Goal: Information Seeking & Learning: Understand process/instructions

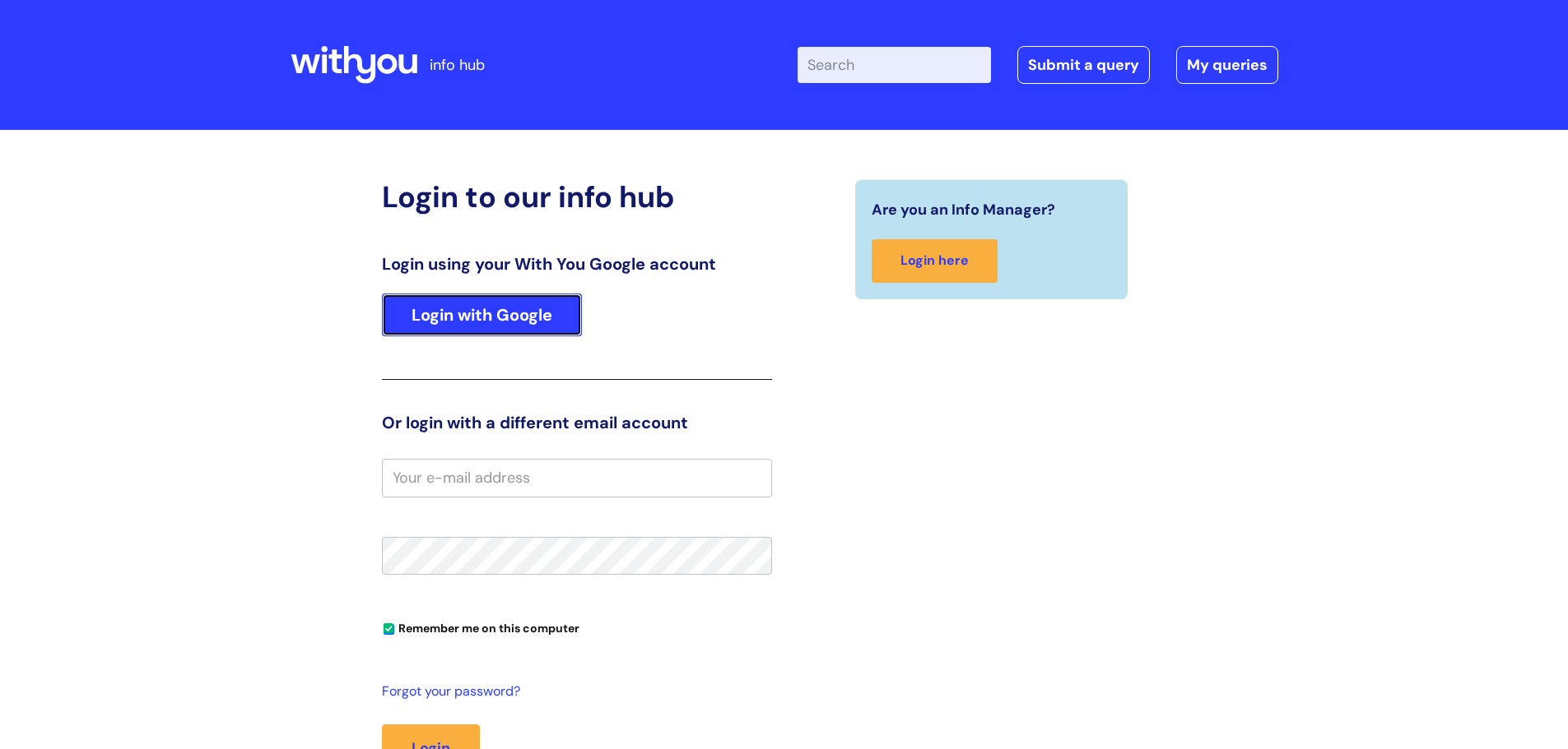
click at [448, 320] on link "Login with Google" at bounding box center [481, 315] width 200 height 42
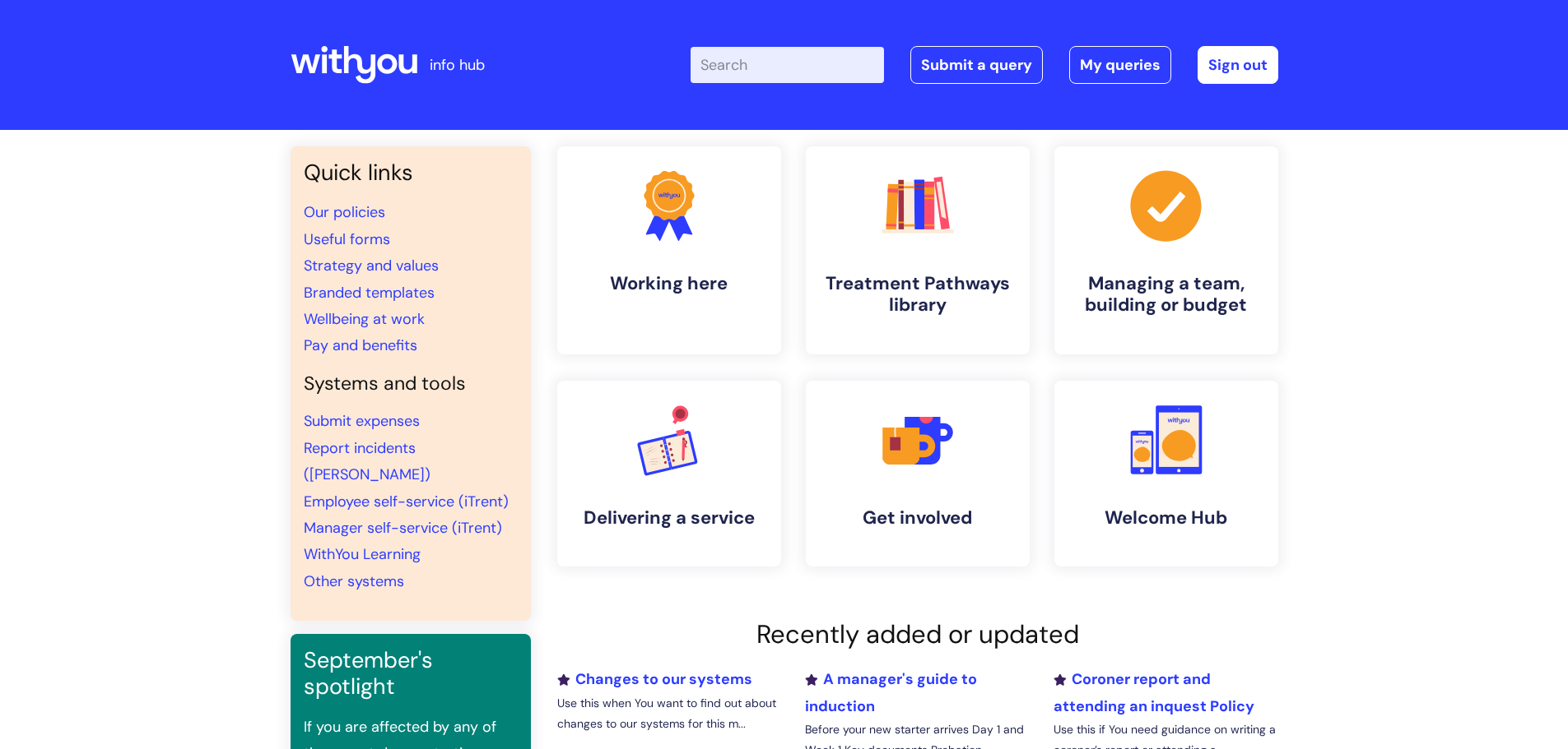
click at [768, 79] on input "Enter your search term here..." at bounding box center [786, 65] width 193 height 36
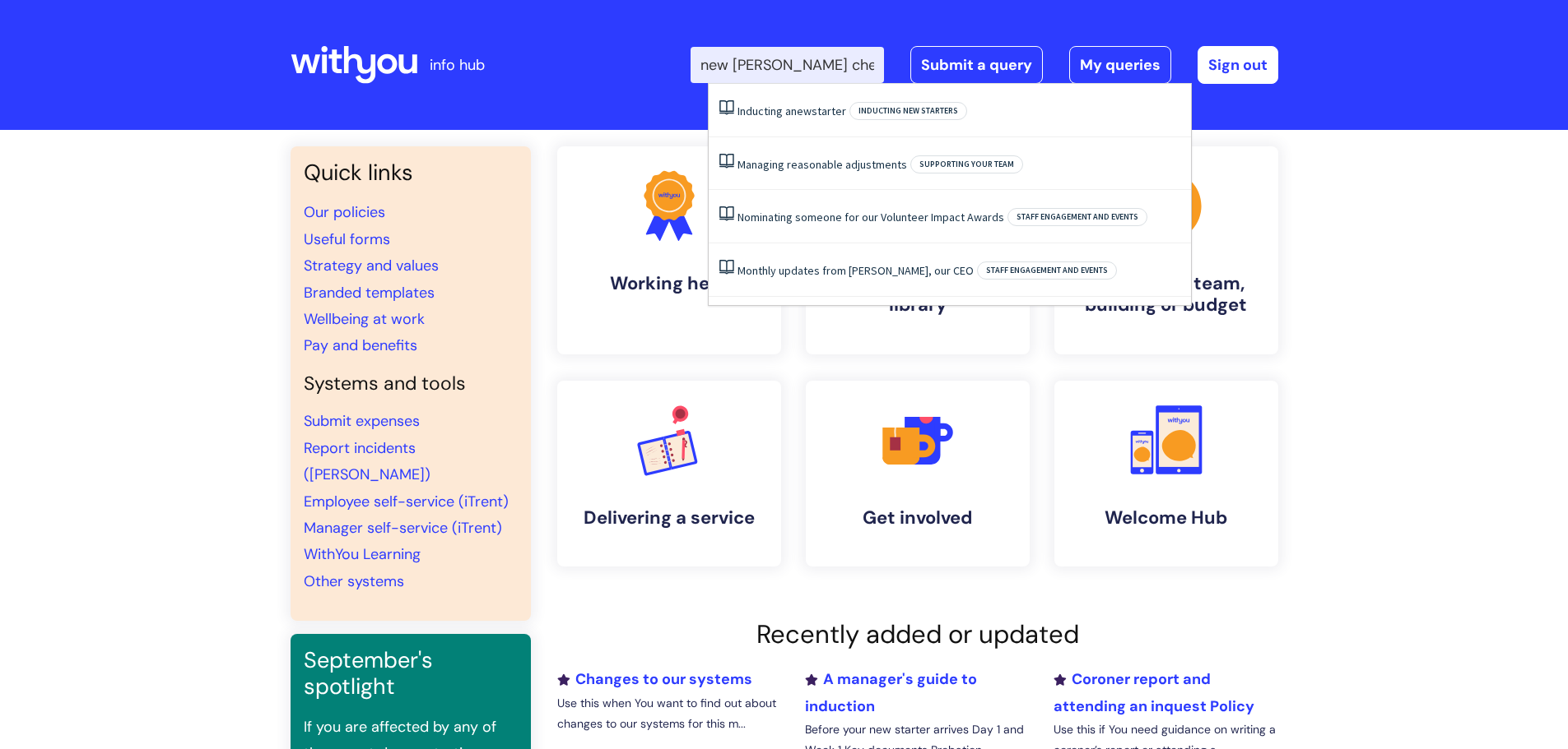
type input "new joiner checklist"
click button "Search" at bounding box center [0, 0] width 0 height 0
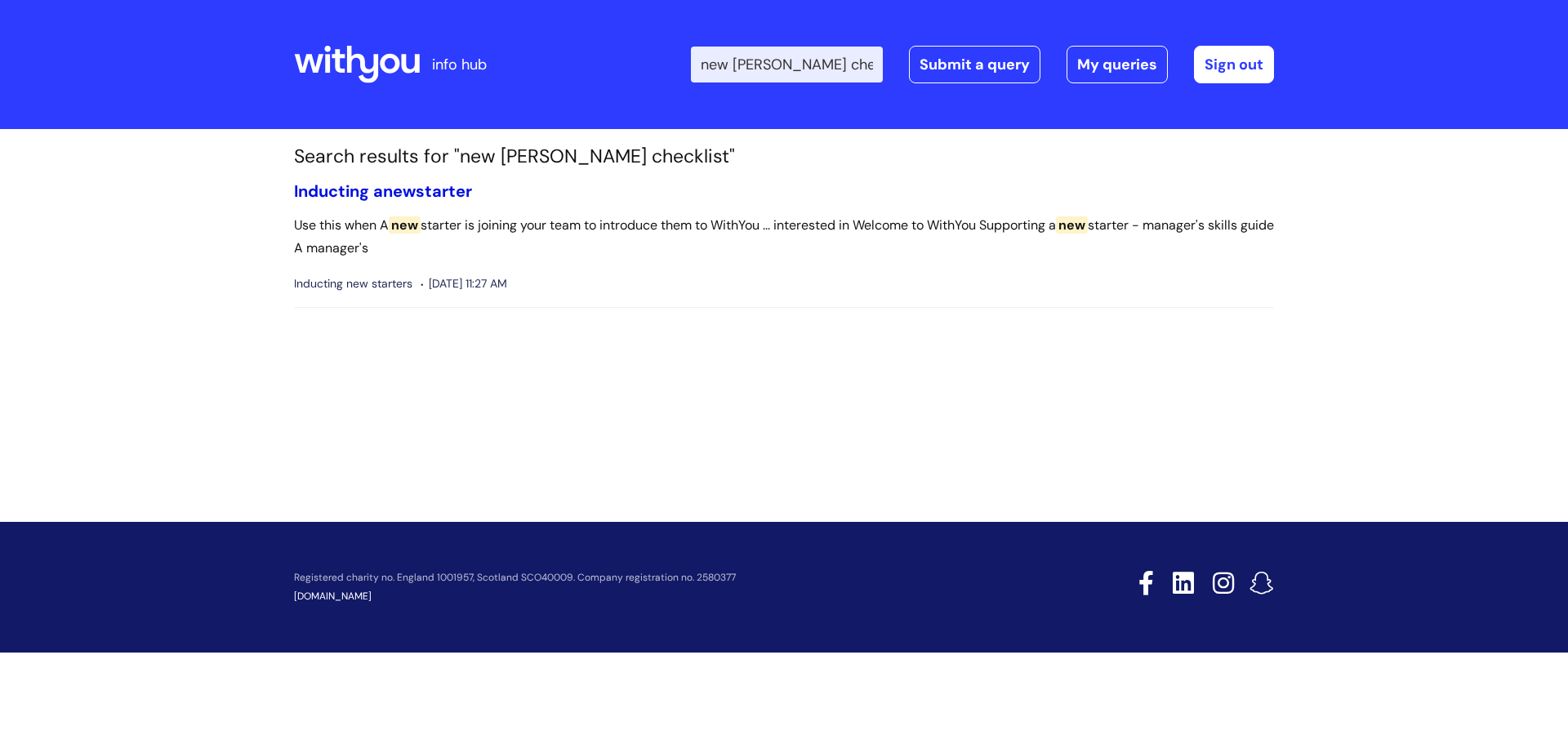
click at [386, 194] on link "Inducting a new starter" at bounding box center [383, 191] width 178 height 21
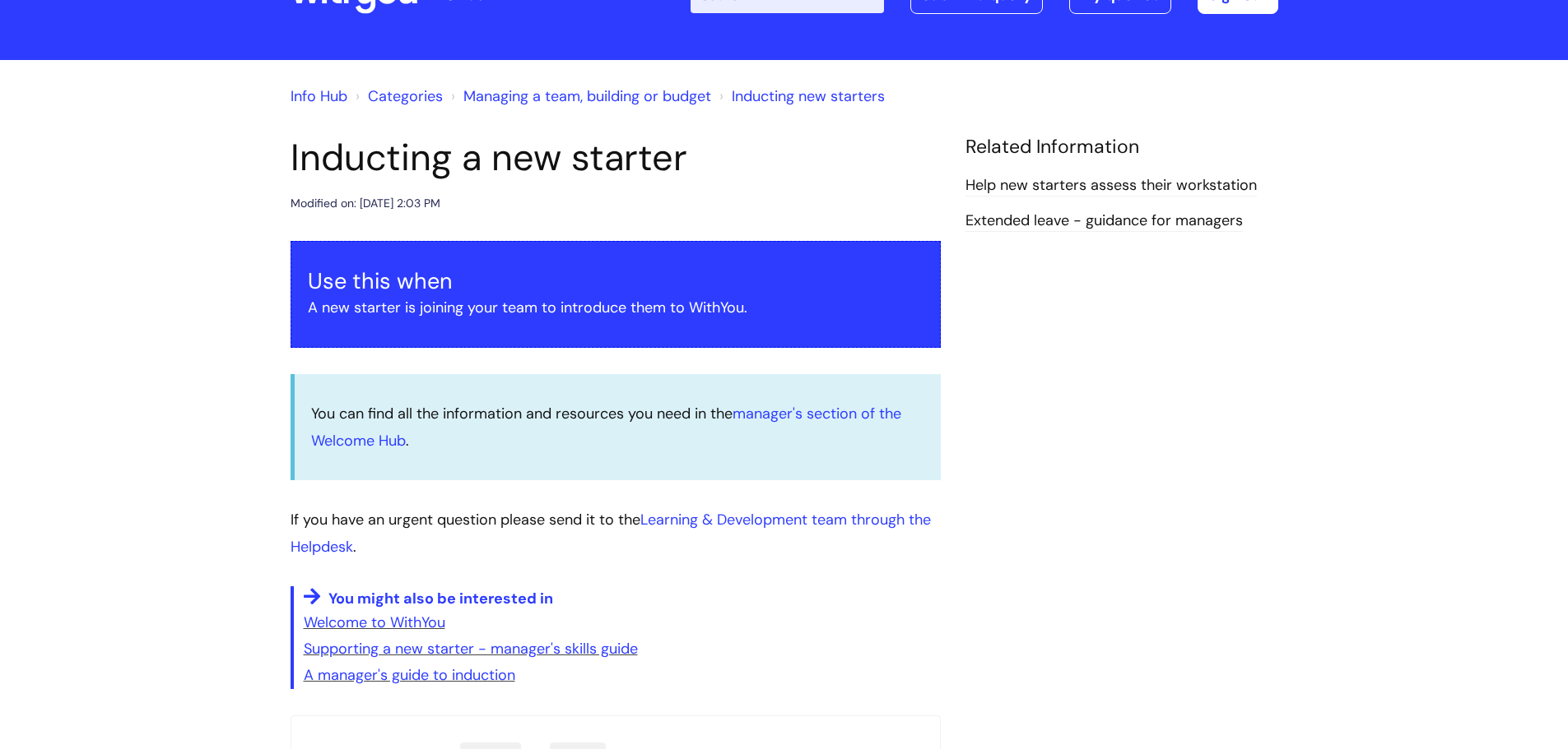
scroll to position [247, 0]
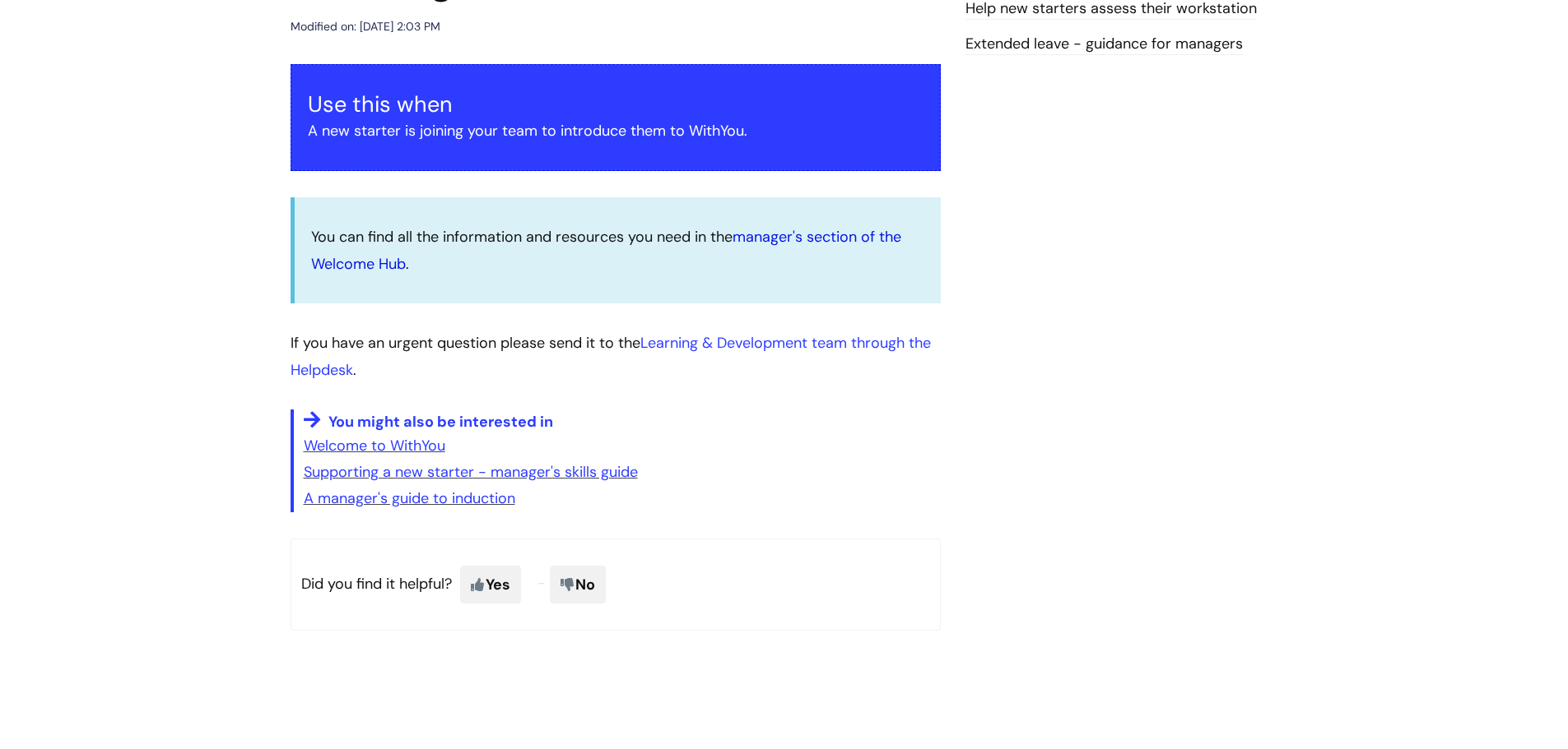
click at [366, 264] on link "manager's section of the Welcome Hub" at bounding box center [606, 250] width 590 height 46
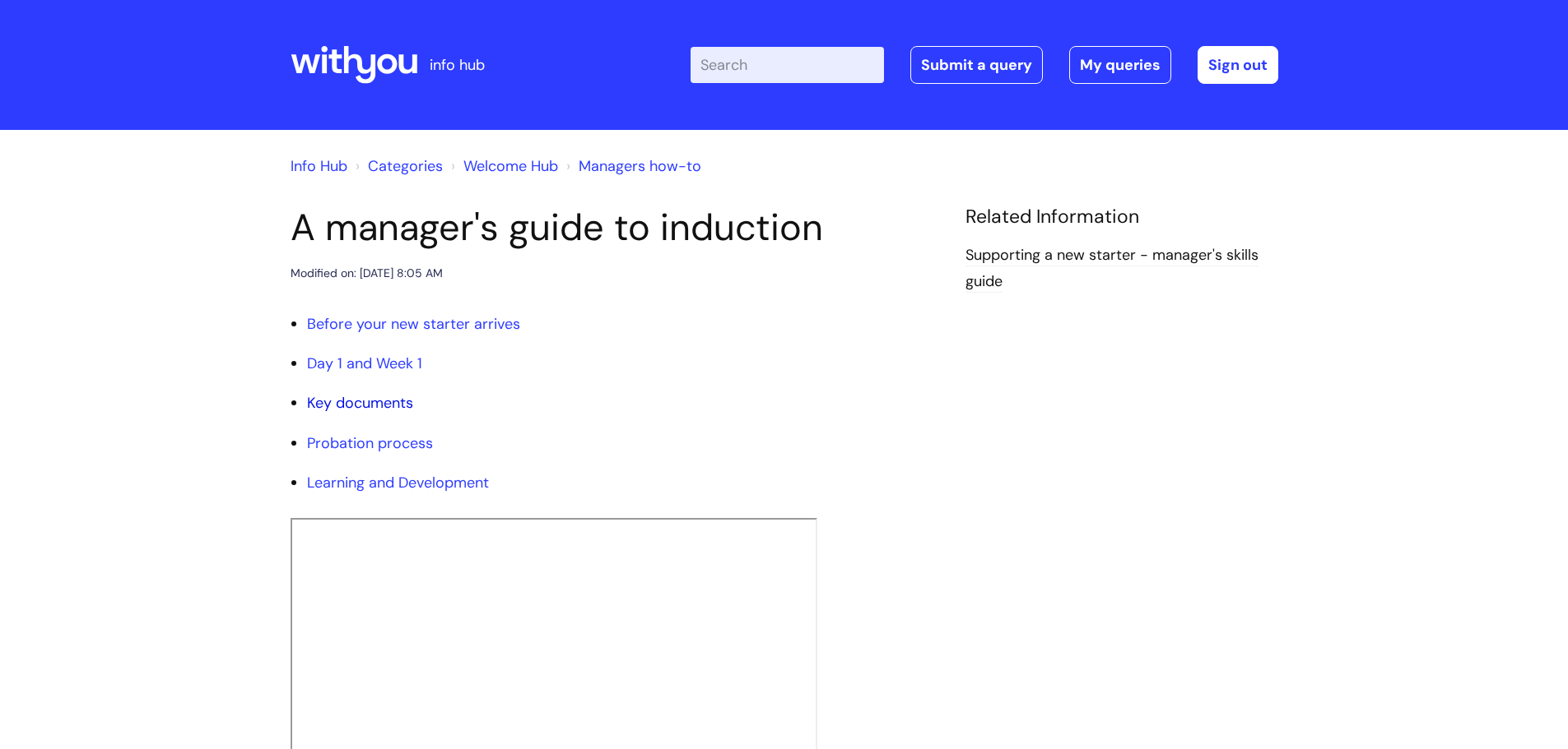
click at [372, 405] on link "Key documents" at bounding box center [359, 403] width 106 height 19
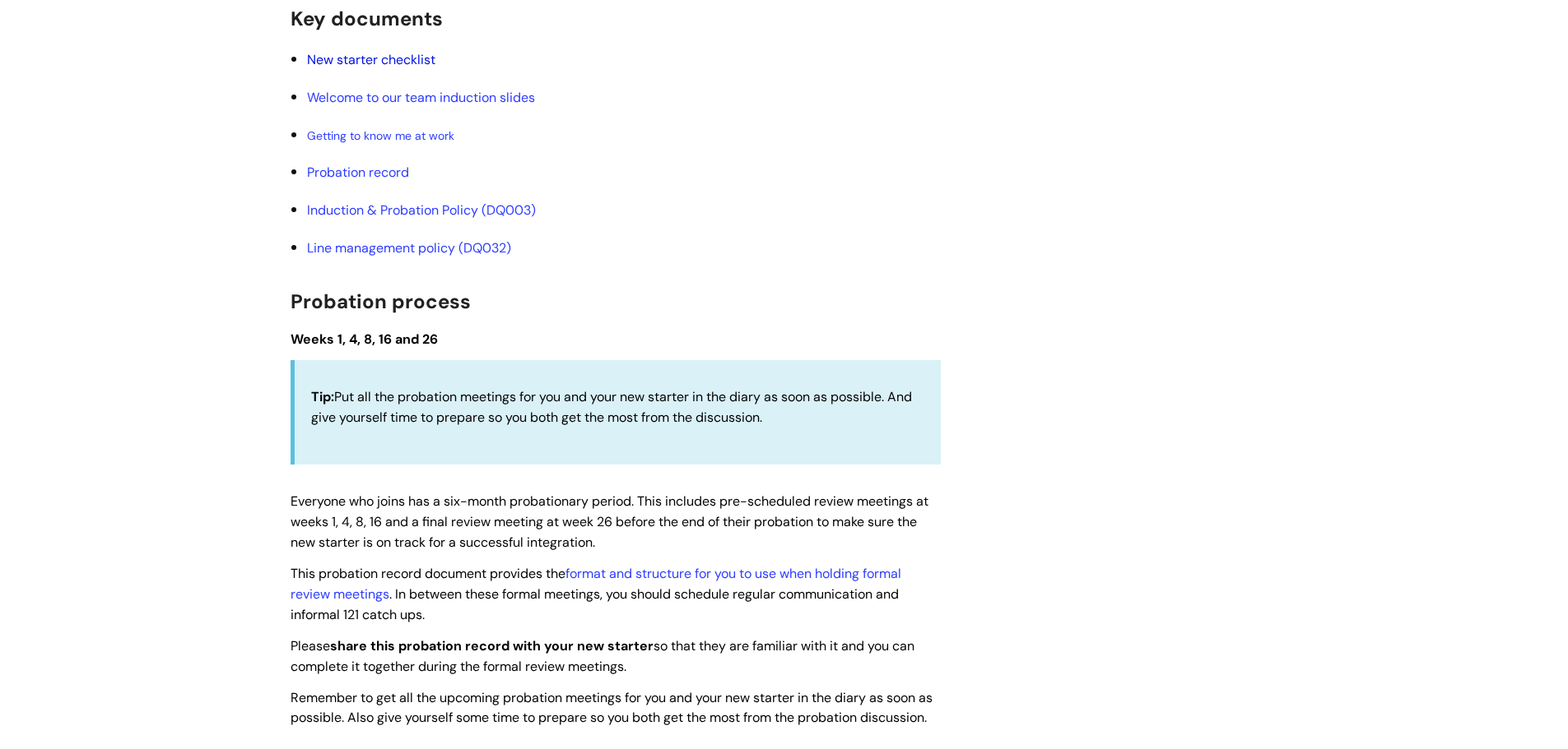
click at [356, 60] on link "New starter checklist" at bounding box center [371, 59] width 128 height 18
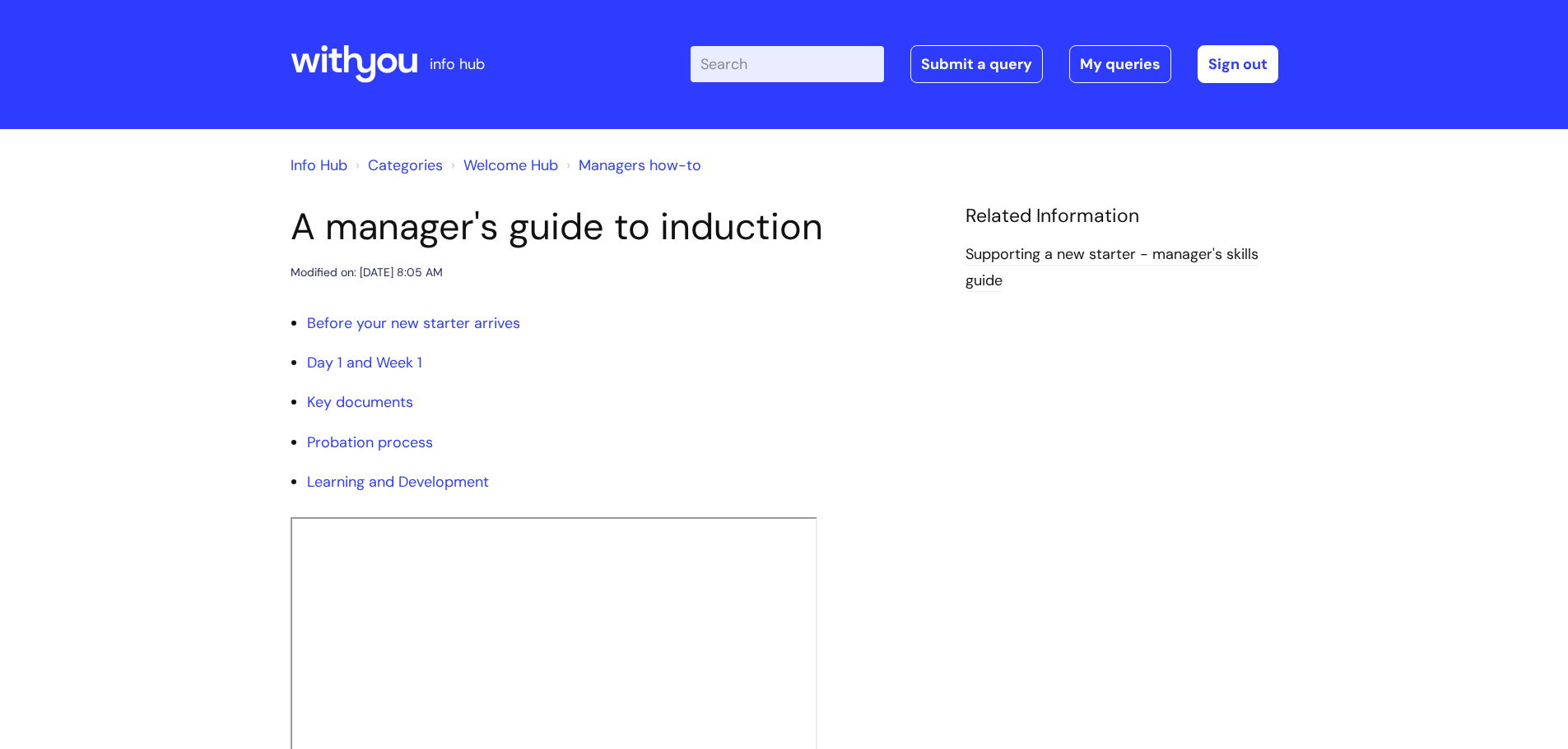
scroll to position [0, 0]
click at [777, 56] on input "Enter your search term here..." at bounding box center [786, 65] width 193 height 36
type input "mfa"
click button "Search" at bounding box center [0, 0] width 0 height 0
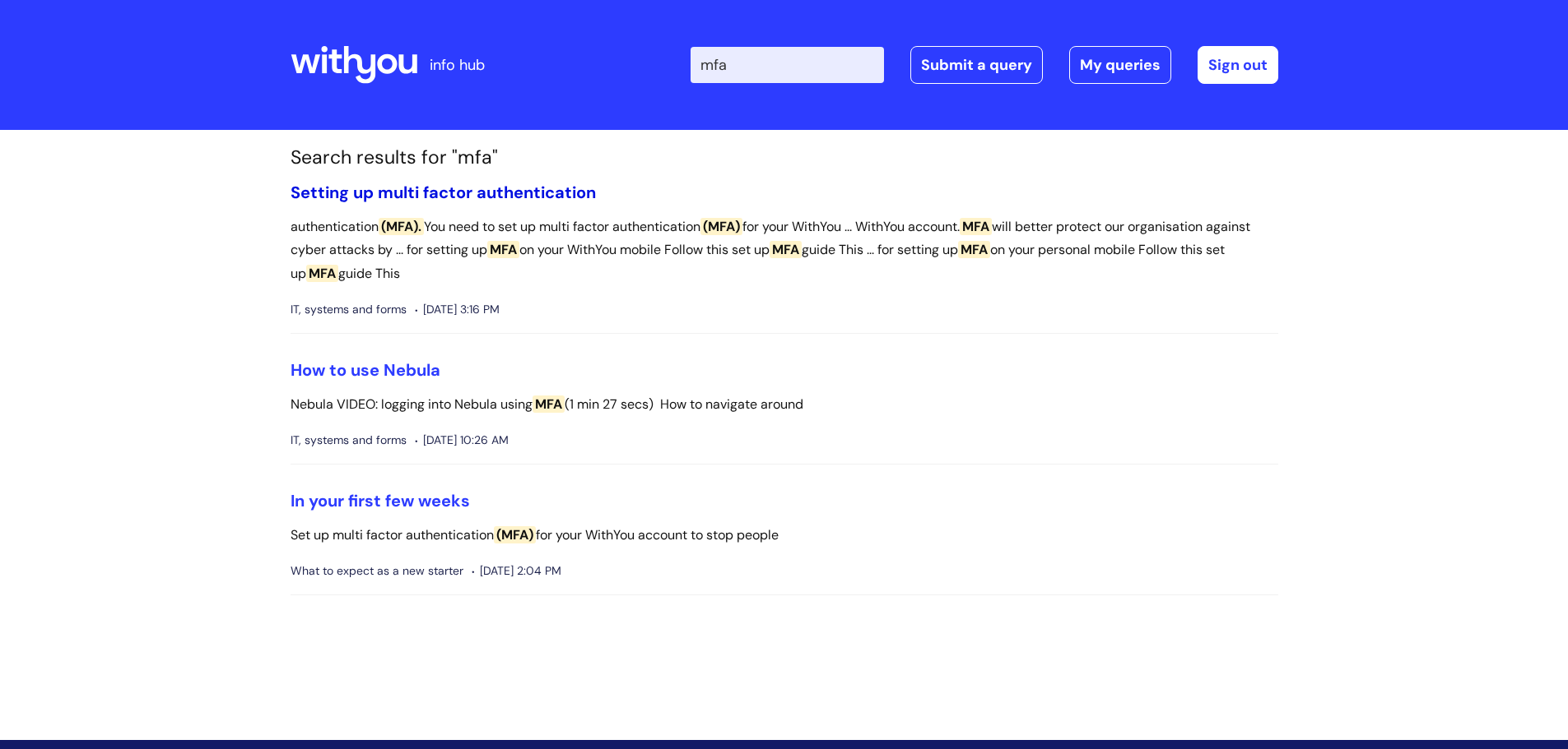
click at [359, 199] on link "Setting up multi factor authentication" at bounding box center [443, 192] width 305 height 21
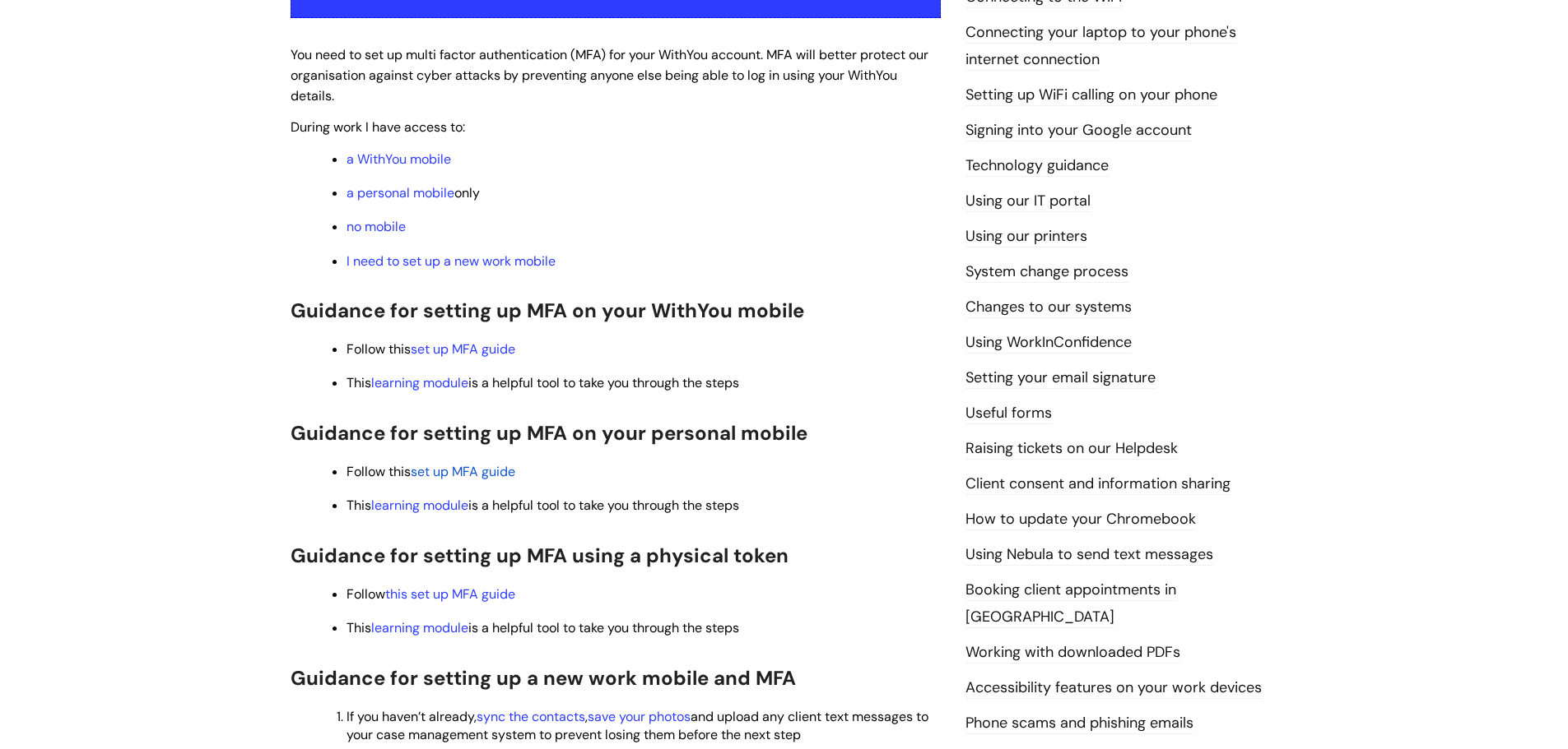
scroll to position [411, 0]
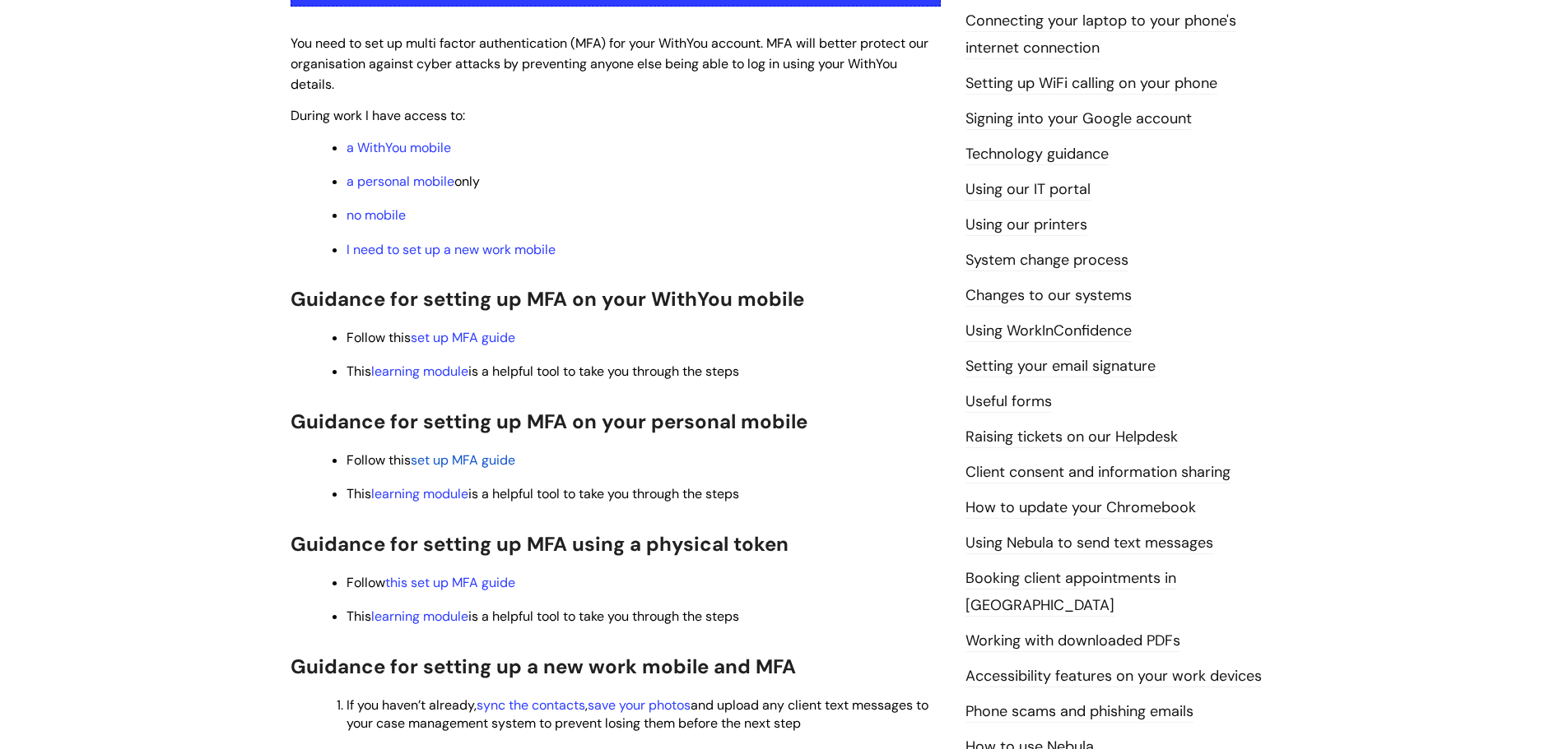
click at [457, 462] on span "set up MFA guide" at bounding box center [462, 460] width 104 height 18
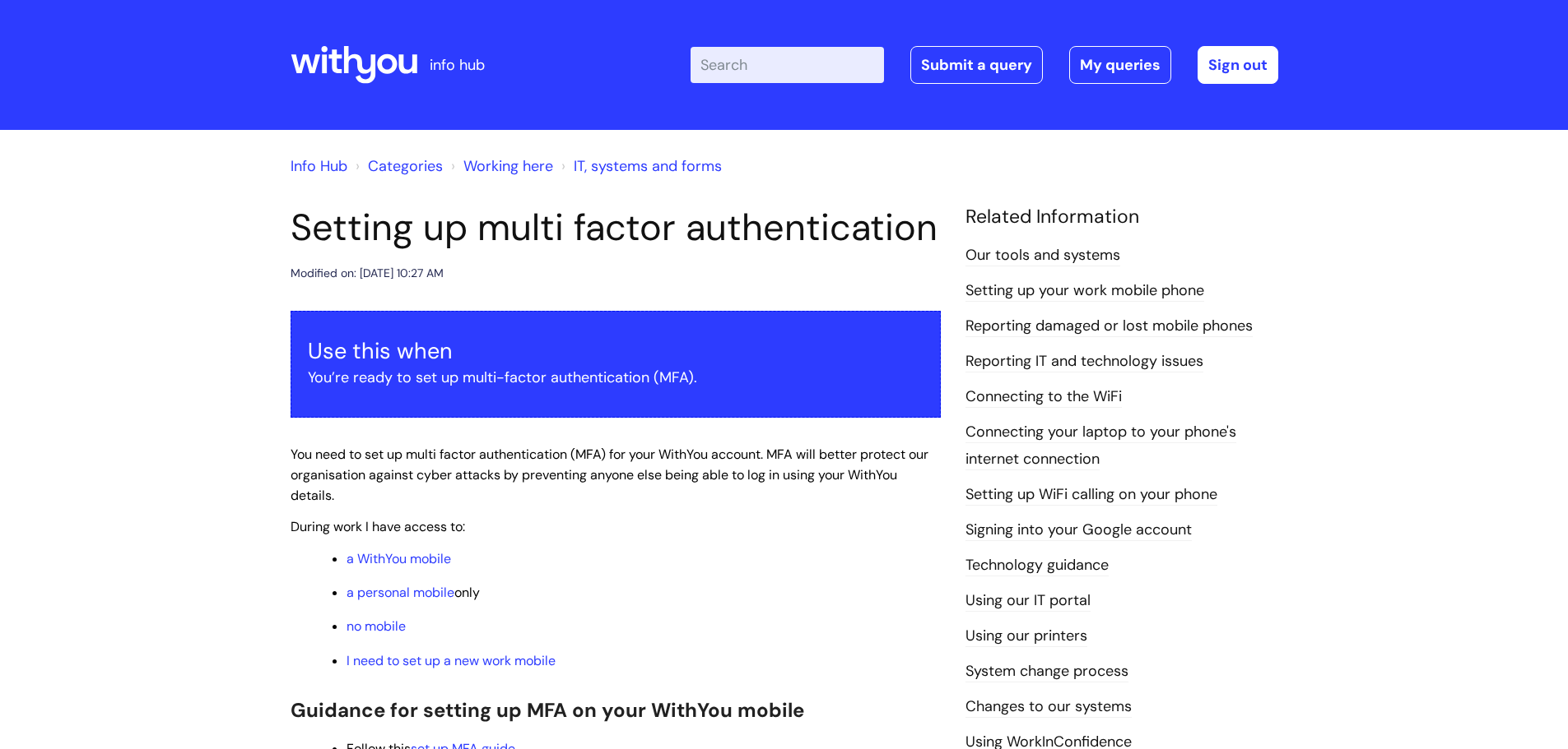
scroll to position [411, 0]
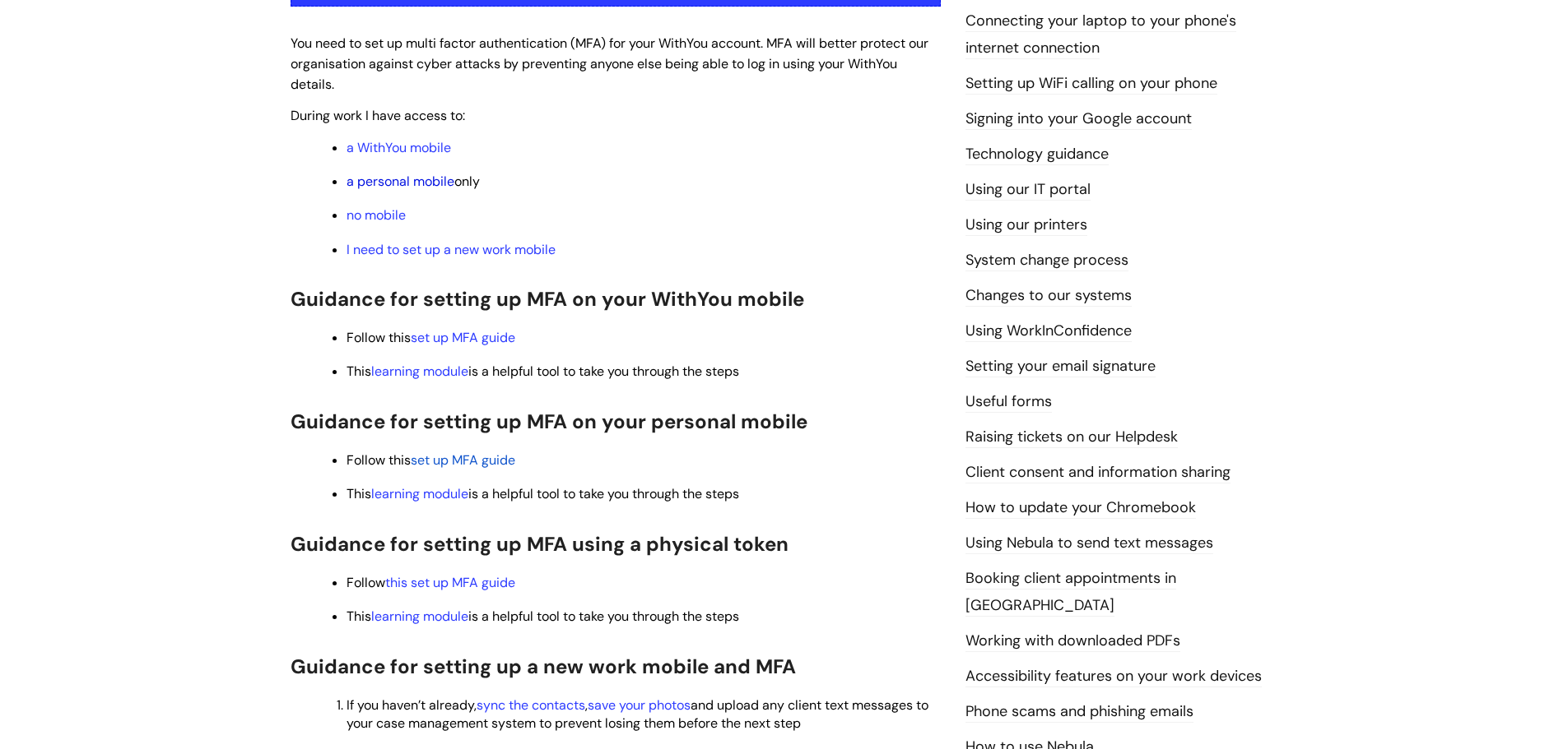
click at [414, 183] on link "a personal mobile" at bounding box center [400, 181] width 108 height 18
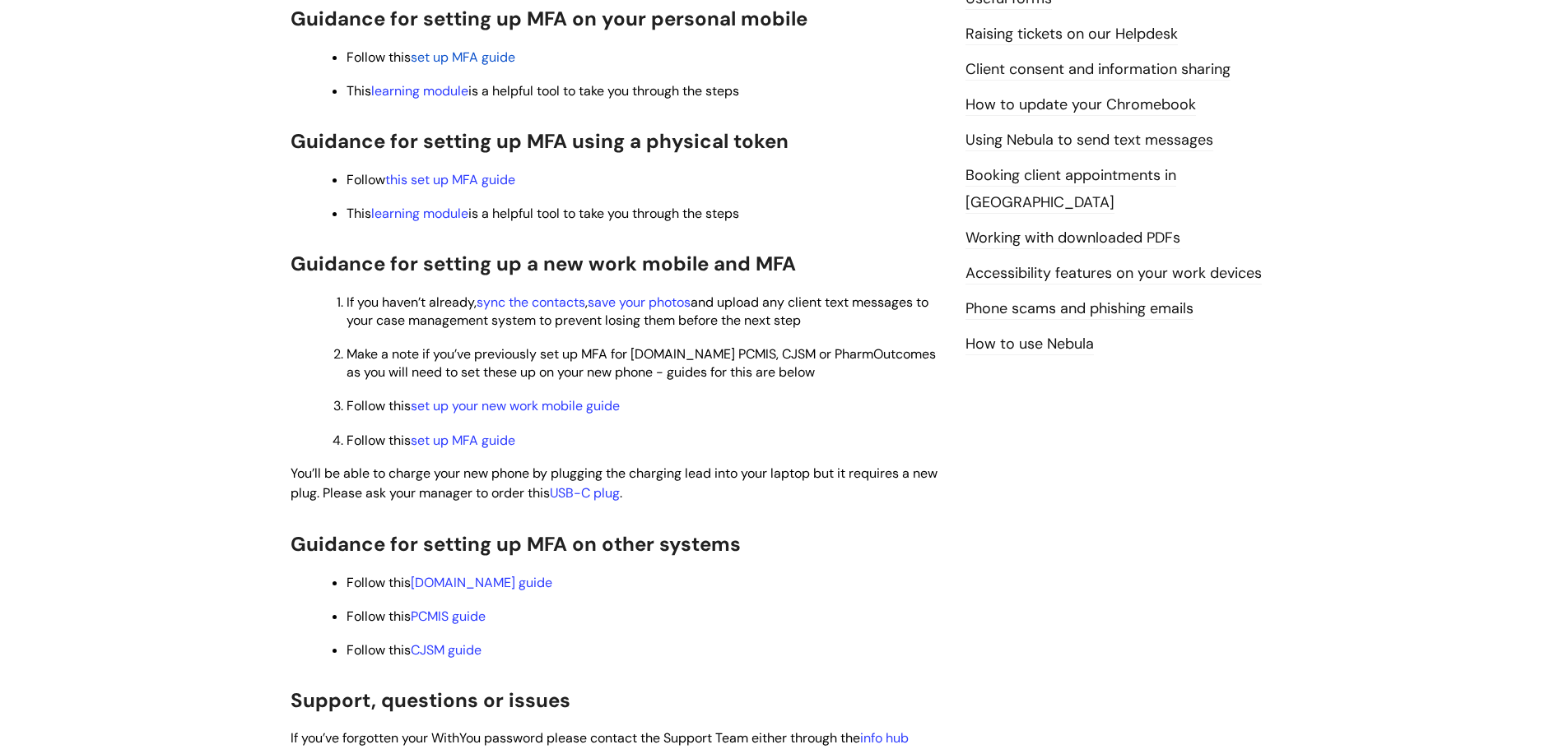
click at [468, 59] on span "set up MFA guide" at bounding box center [462, 57] width 104 height 18
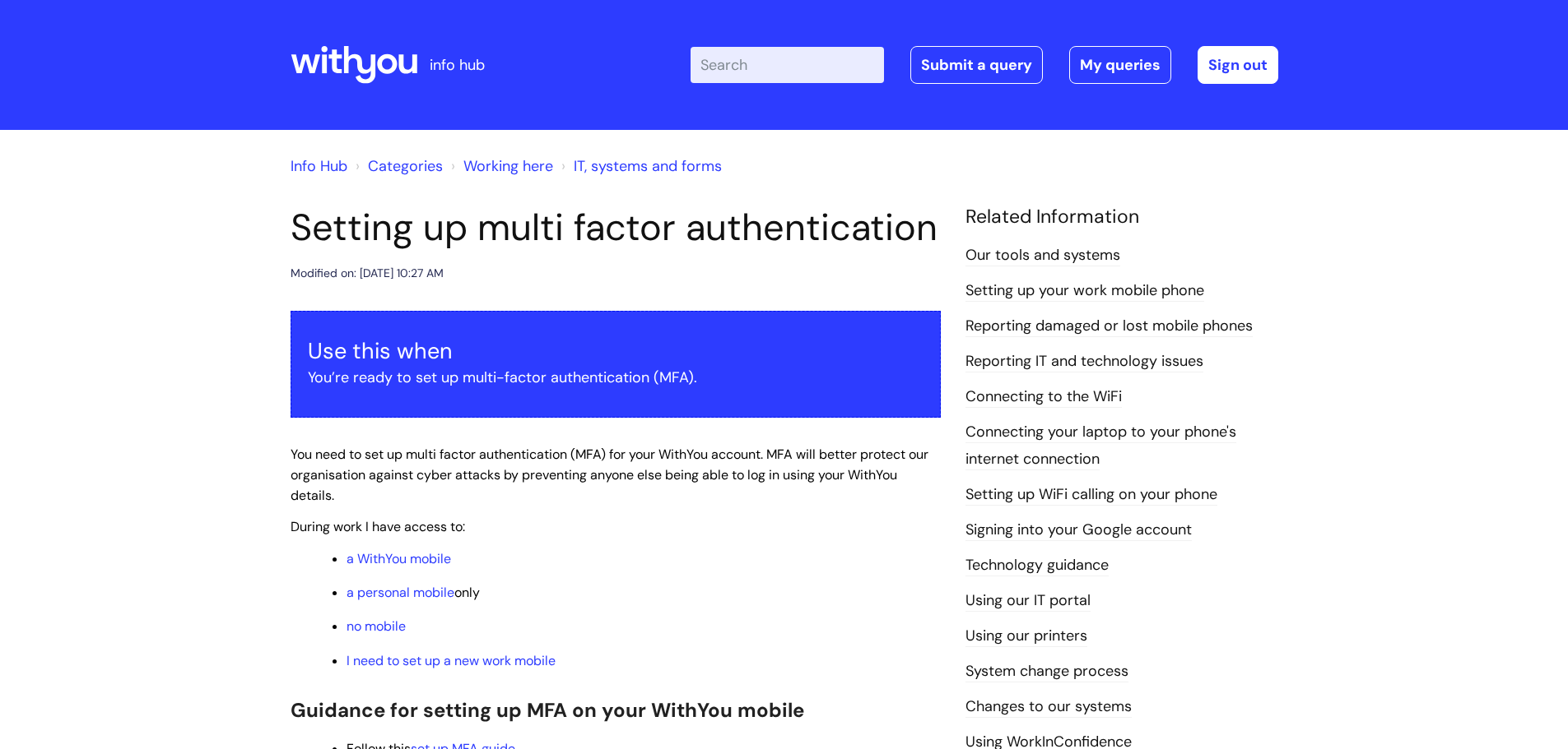
click at [490, 171] on link "Working here" at bounding box center [507, 165] width 90 height 19
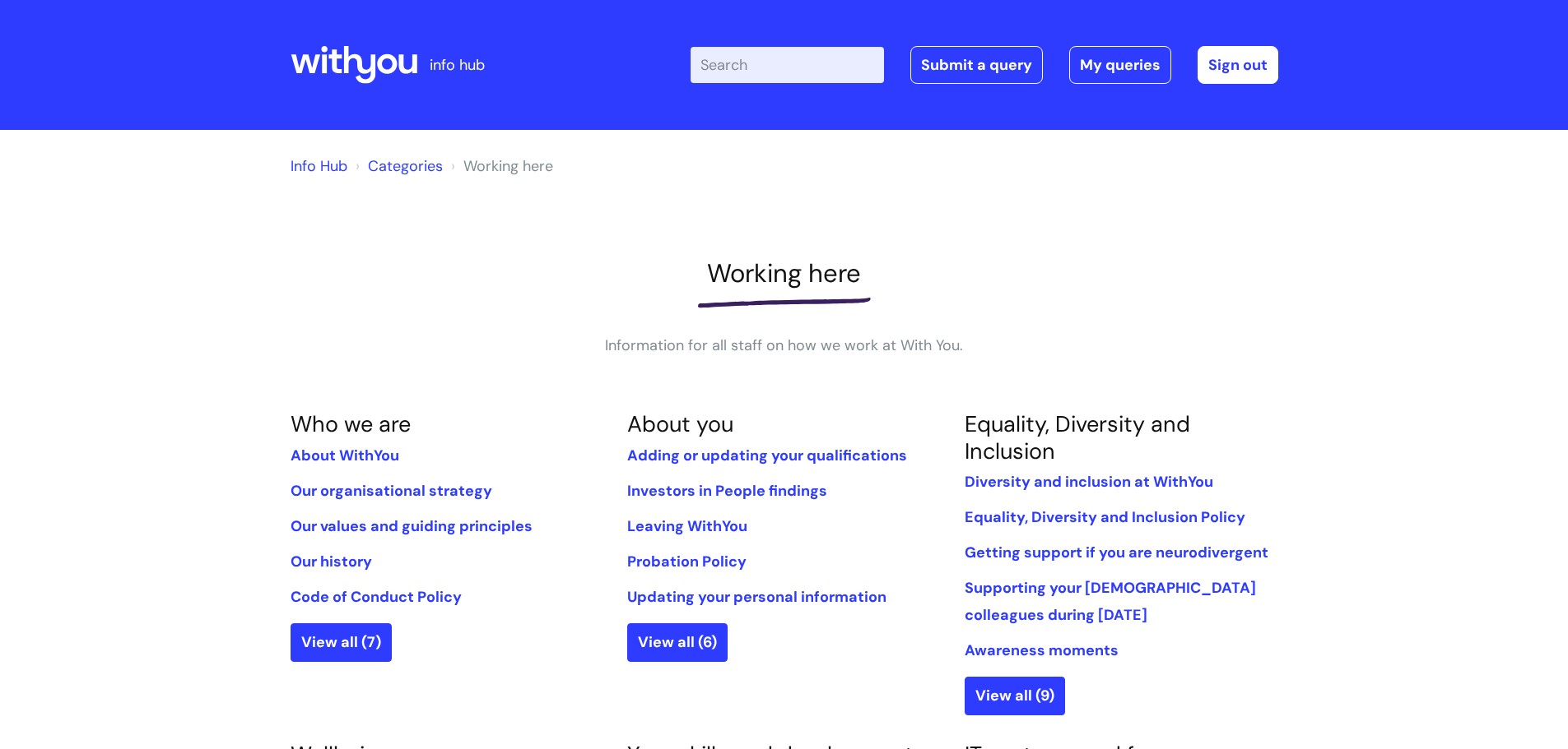
click at [787, 65] on input "Enter your search term here..." at bounding box center [786, 65] width 193 height 36
type input "qr code"
click button "Search" at bounding box center [0, 0] width 0 height 0
click at [783, 56] on input "Enter your search term here..." at bounding box center [786, 65] width 193 height 36
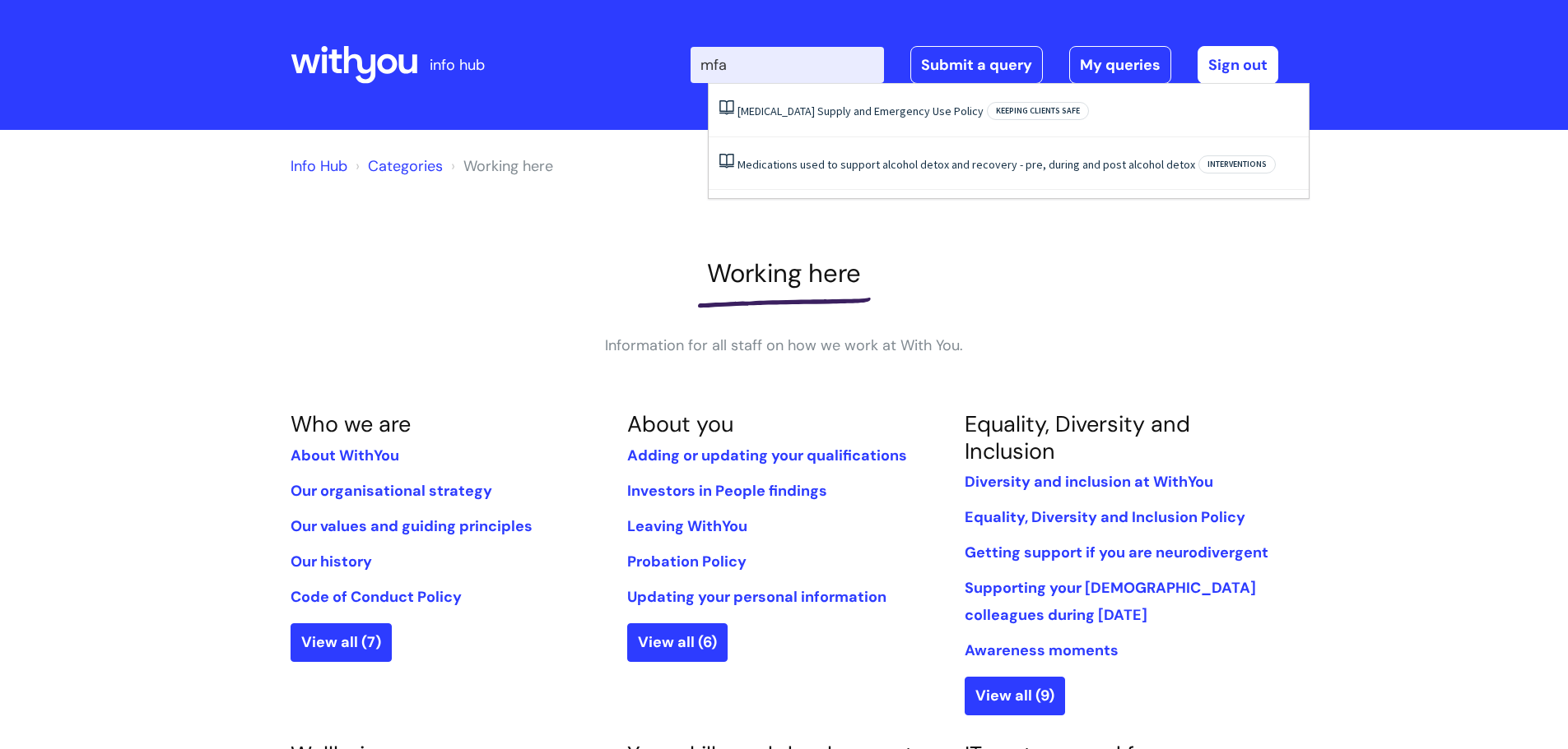
type input "mfa"
click button "Search" at bounding box center [0, 0] width 0 height 0
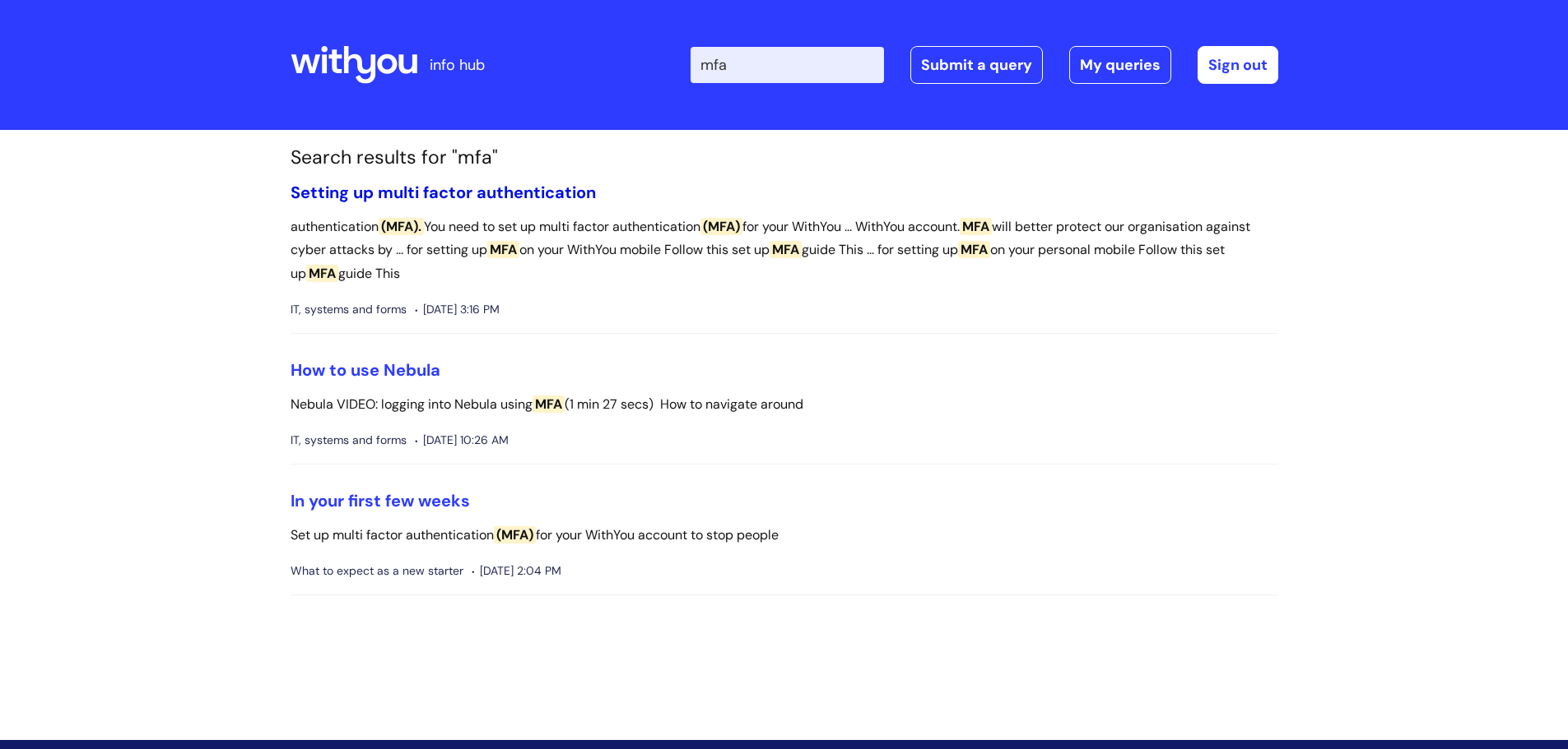
click at [444, 183] on link "Setting up multi factor authentication" at bounding box center [443, 192] width 305 height 21
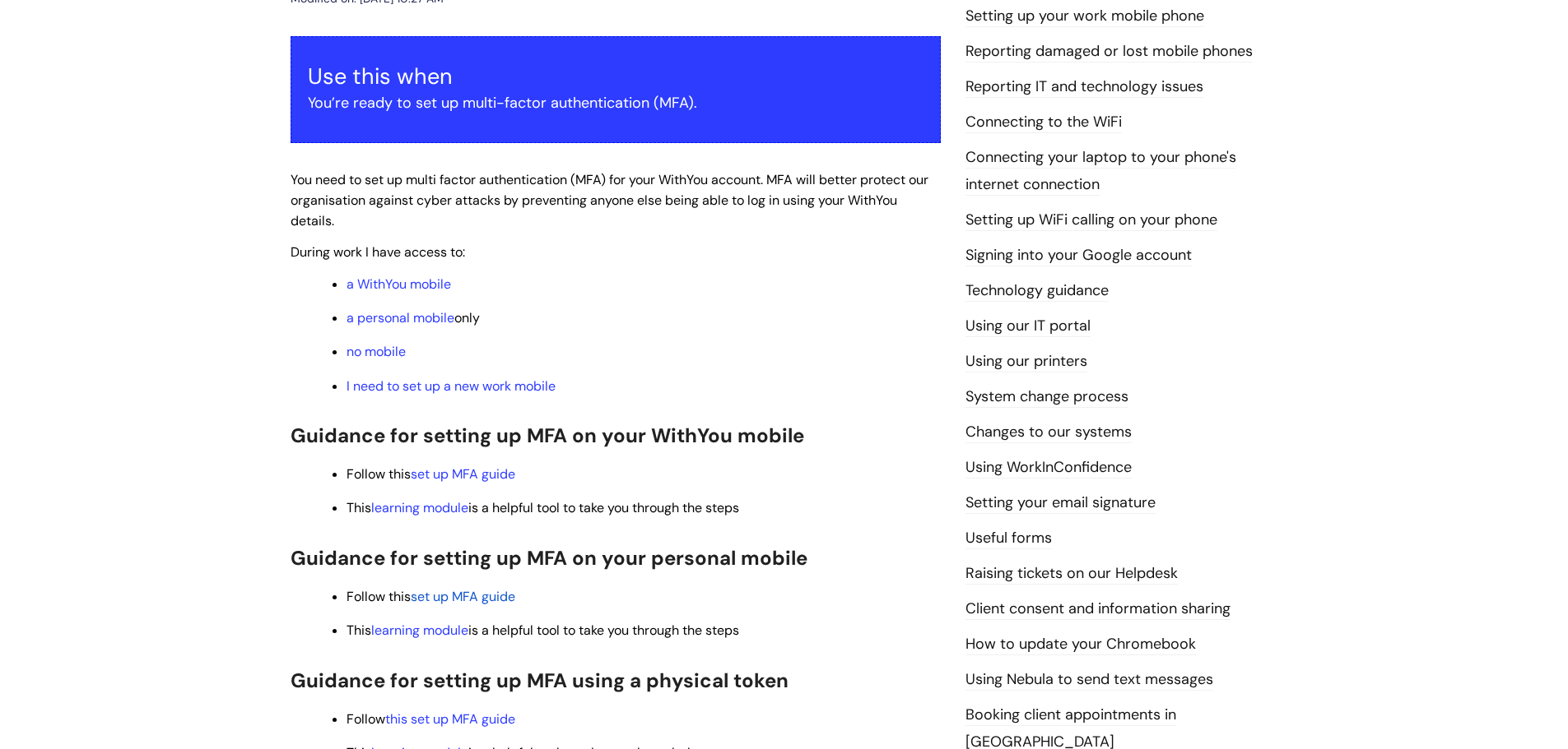
scroll to position [247, 0]
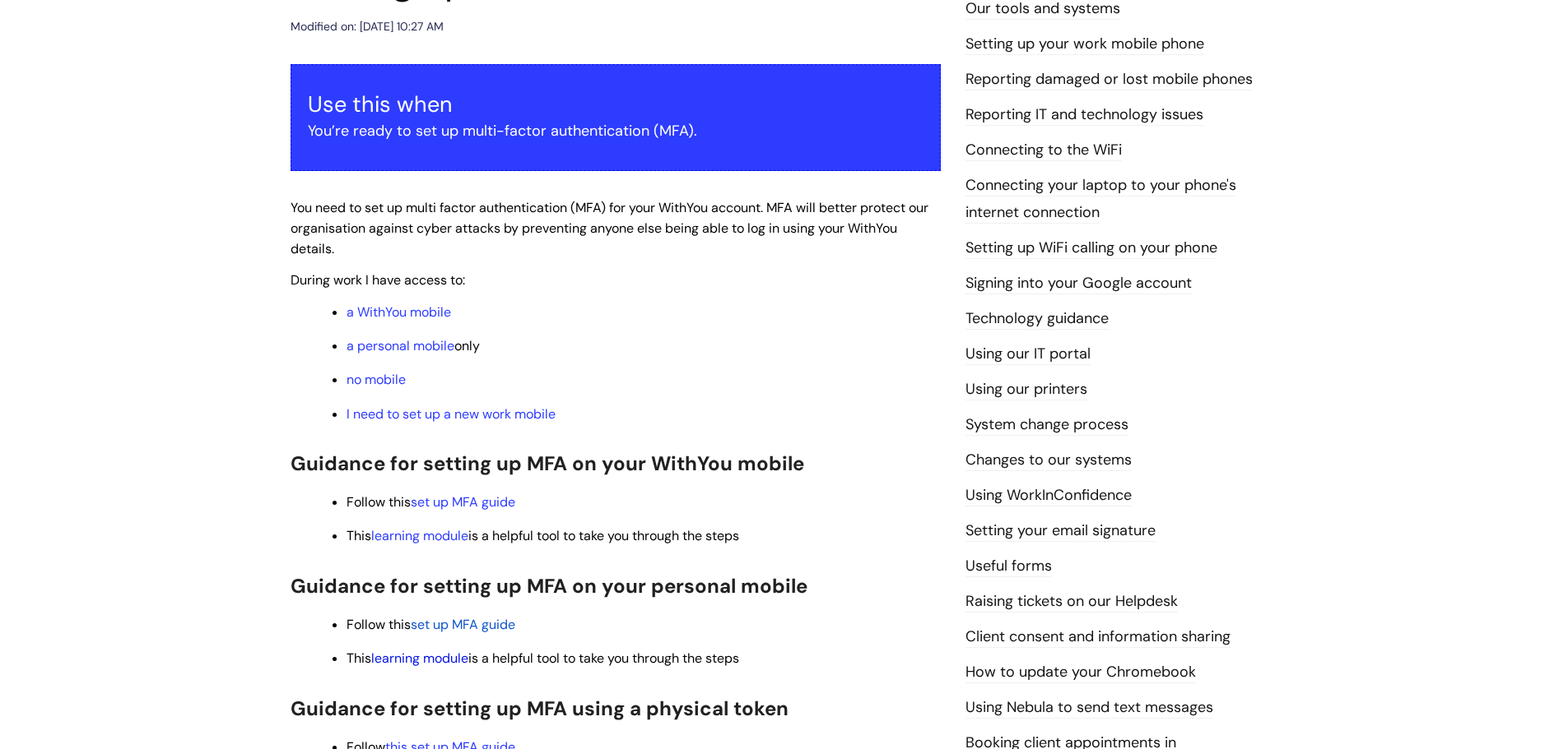
click at [426, 658] on link "learning module" at bounding box center [419, 658] width 97 height 18
click at [380, 346] on link "a personal mobile" at bounding box center [400, 345] width 108 height 18
click at [370, 377] on link "no mobile" at bounding box center [376, 380] width 59 height 18
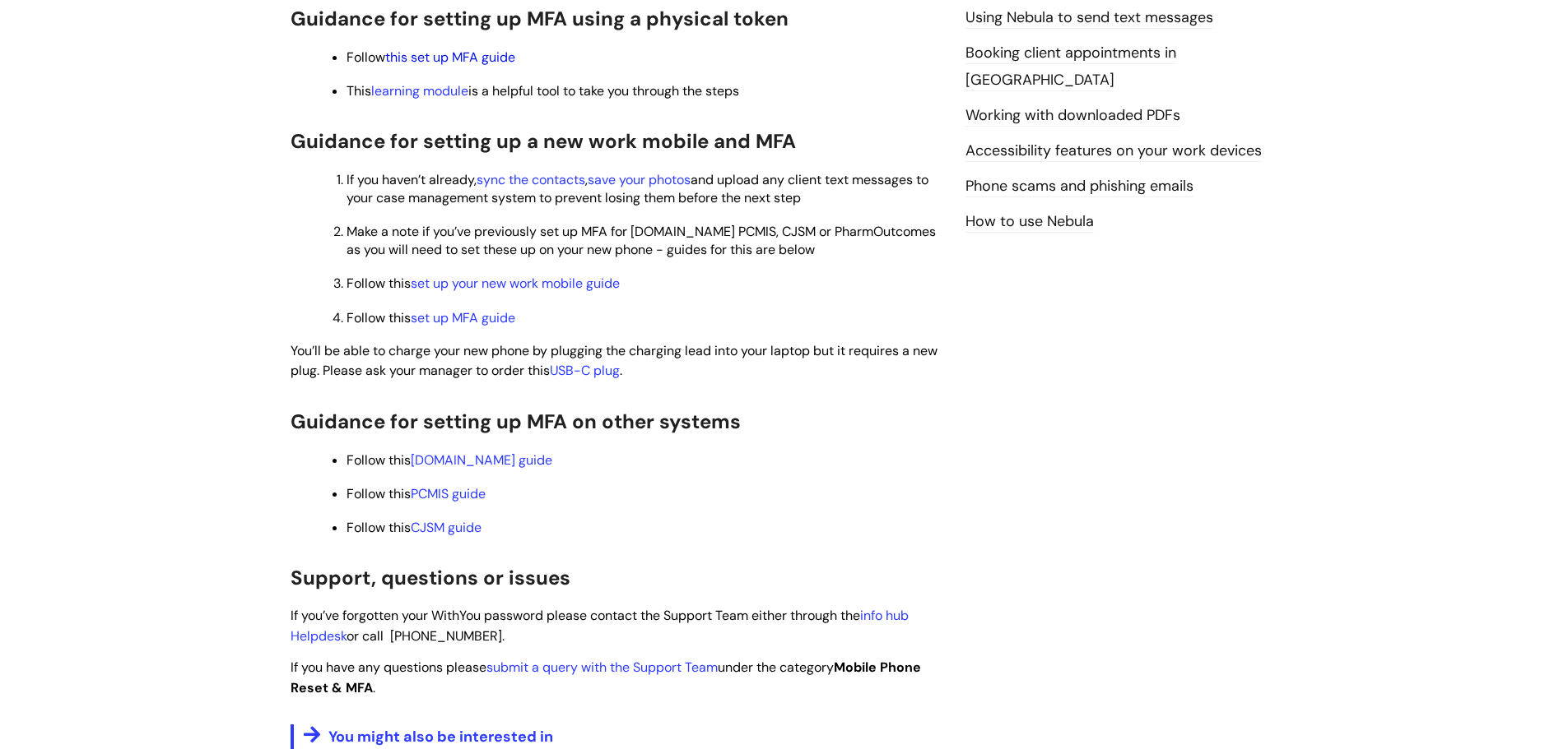
click at [426, 57] on link "this set up MFA guide" at bounding box center [450, 57] width 130 height 18
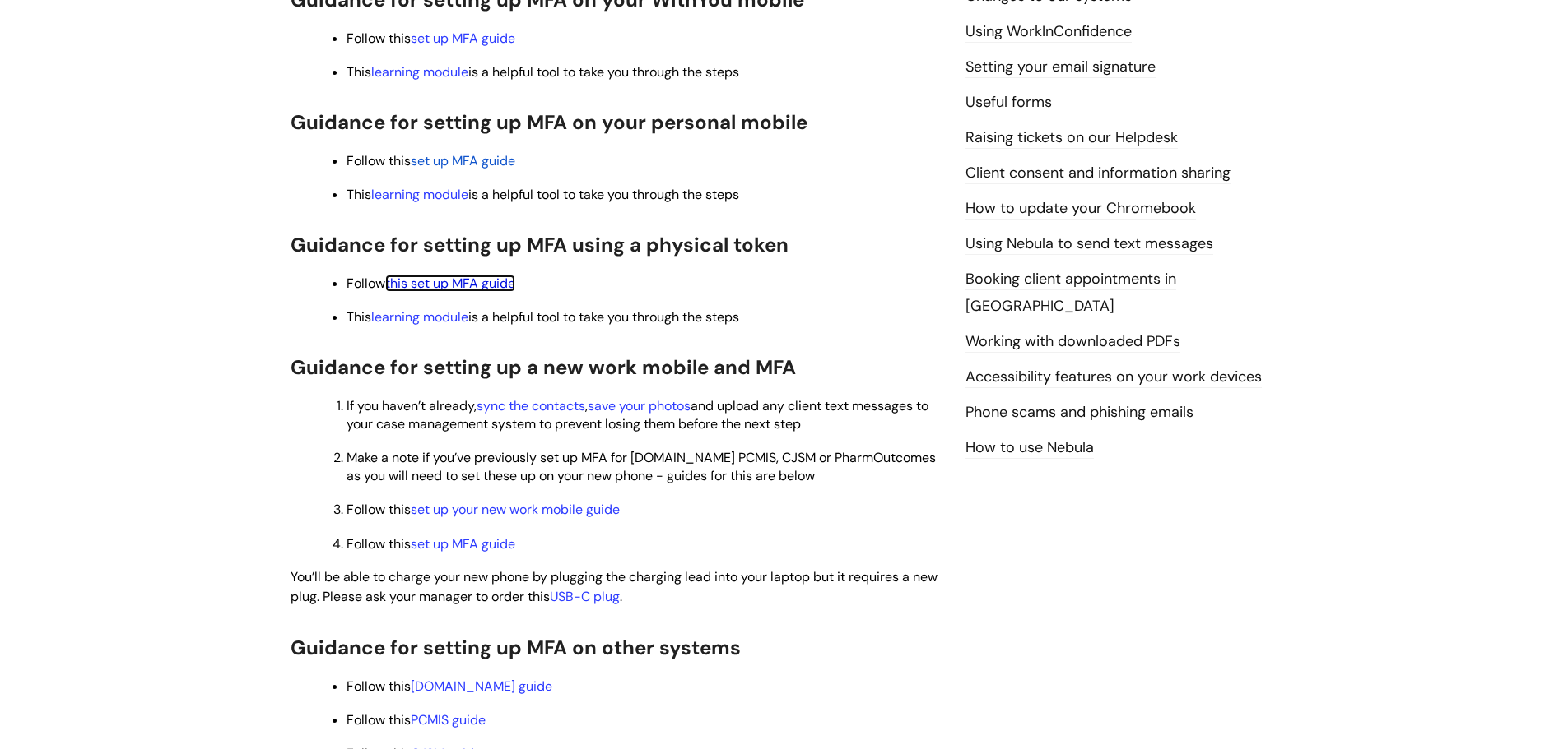
scroll to position [690, 0]
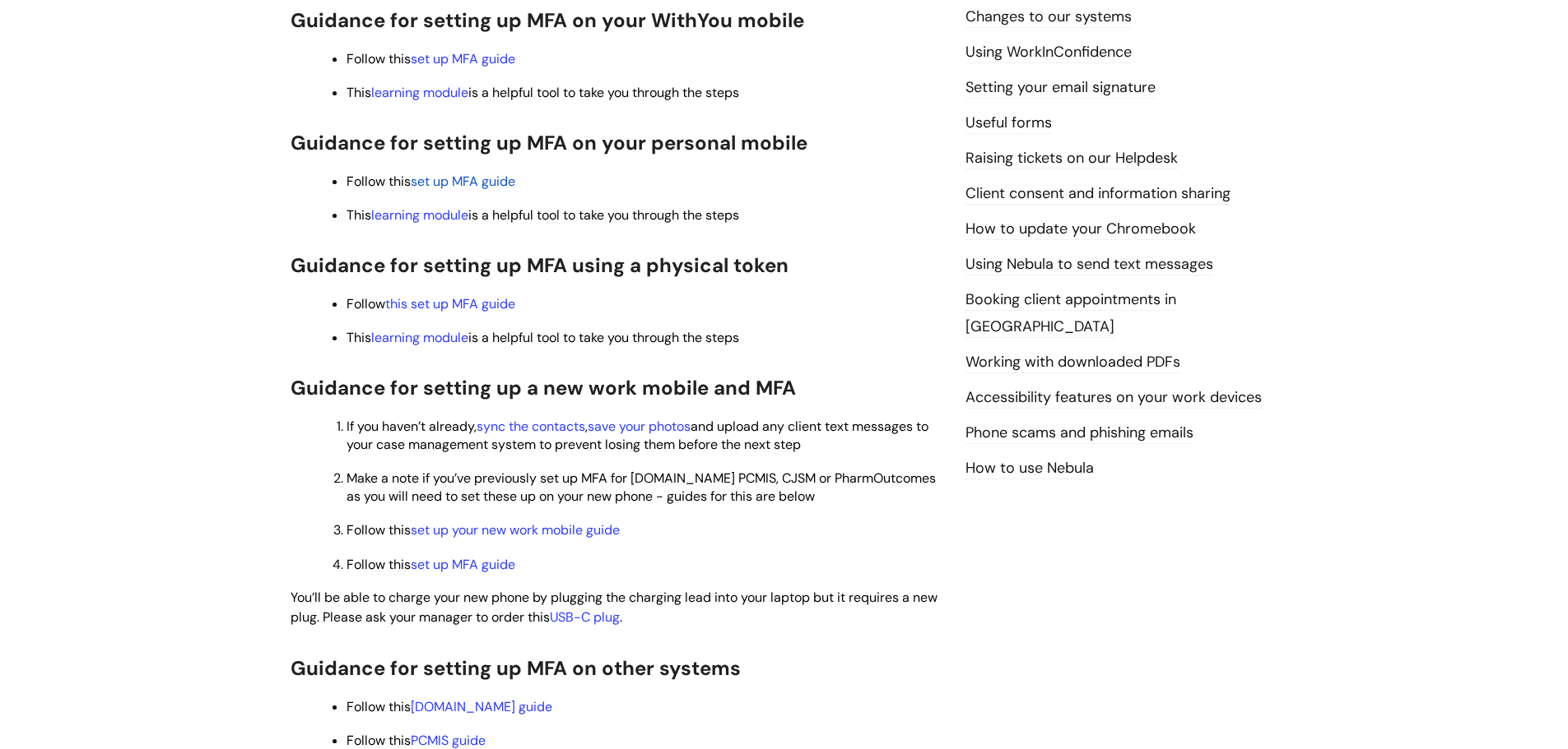
click at [449, 185] on span "set up MFA guide" at bounding box center [462, 181] width 104 height 18
